Goal: Navigation & Orientation: Find specific page/section

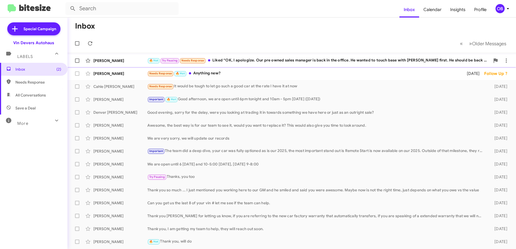
click at [251, 61] on div "🔥 Hot Try Pausing Needs Response Liked “OK, I apologize. Our pre owned sales ma…" at bounding box center [318, 60] width 343 height 6
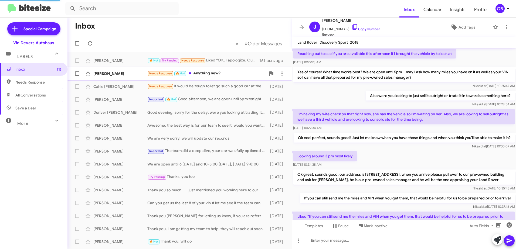
scroll to position [281, 0]
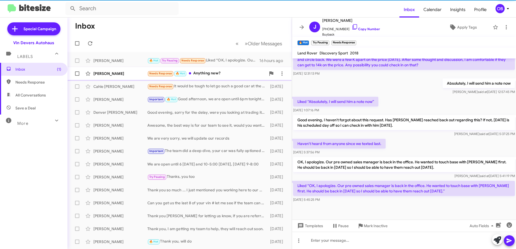
click at [248, 74] on div "Needs Response 🔥 Hot Anything new?" at bounding box center [206, 73] width 118 height 6
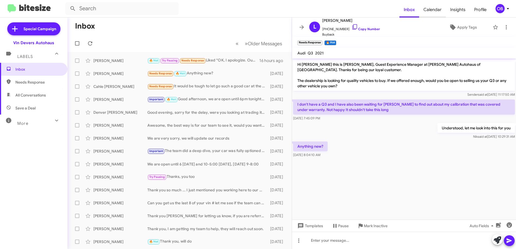
click at [427, 9] on span "Calendar" at bounding box center [432, 10] width 27 height 16
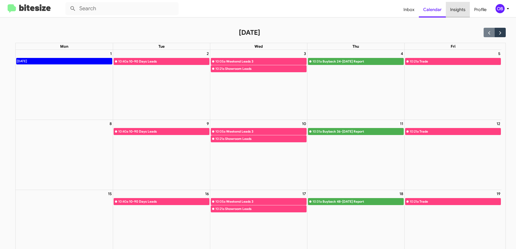
click at [462, 10] on span "Insights" at bounding box center [458, 10] width 24 height 16
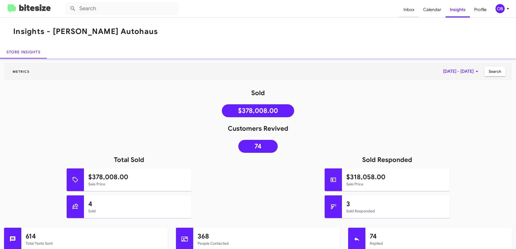
click at [409, 10] on span "Inbox" at bounding box center [409, 10] width 20 height 16
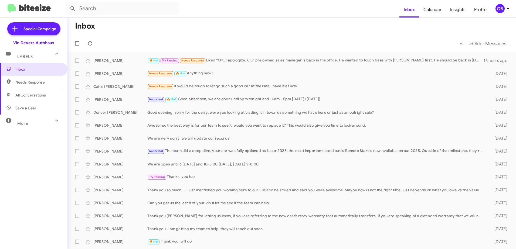
click at [33, 120] on div "More" at bounding box center [28, 121] width 48 height 10
click at [13, 194] on span "Sent" at bounding box center [33, 190] width 67 height 13
type input "in:sent"
